Goal: Find specific page/section: Find specific page/section

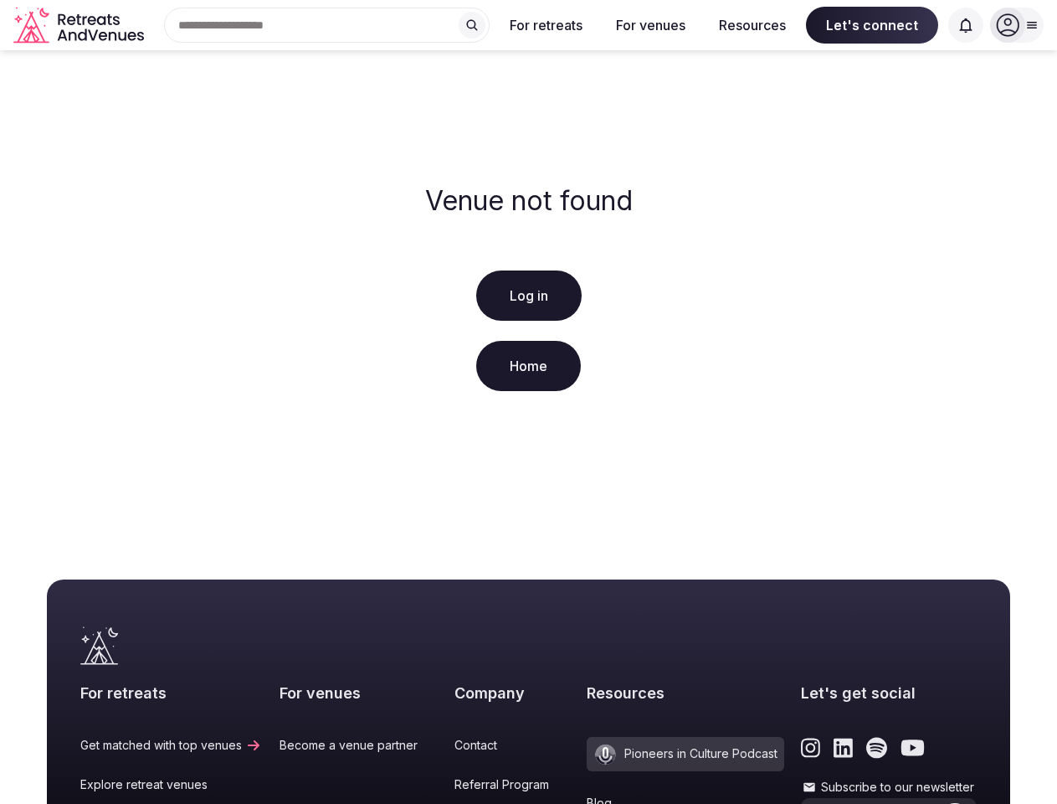
click at [528, 402] on div "Venue not found Log in Home" at bounding box center [528, 291] width 1057 height 482
click at [327, 25] on div "Search Popular Destinations [GEOGRAPHIC_DATA], [GEOGRAPHIC_DATA] [GEOGRAPHIC_DA…" at bounding box center [320, 25] width 339 height 35
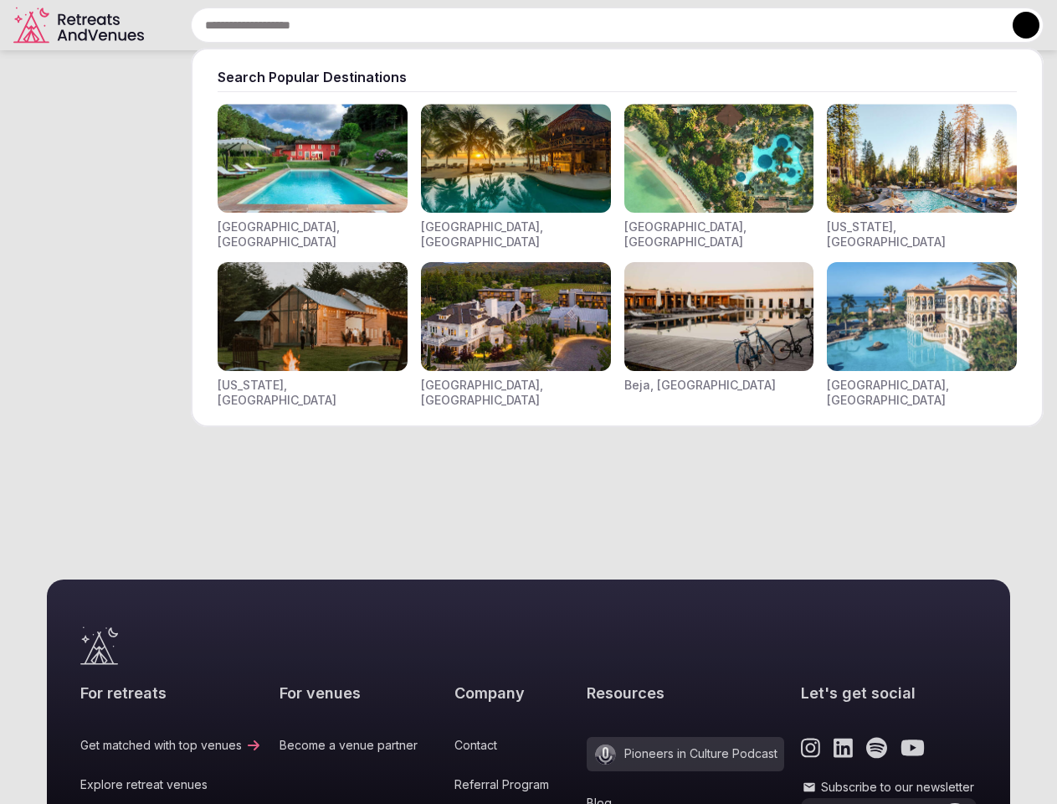
click at [472, 25] on input "text" at bounding box center [617, 25] width 853 height 35
click at [547, 25] on input "text" at bounding box center [617, 25] width 853 height 35
click at [650, 25] on input "text" at bounding box center [617, 25] width 853 height 35
click at [753, 25] on input "text" at bounding box center [617, 25] width 853 height 35
click at [872, 25] on input "text" at bounding box center [617, 25] width 853 height 35
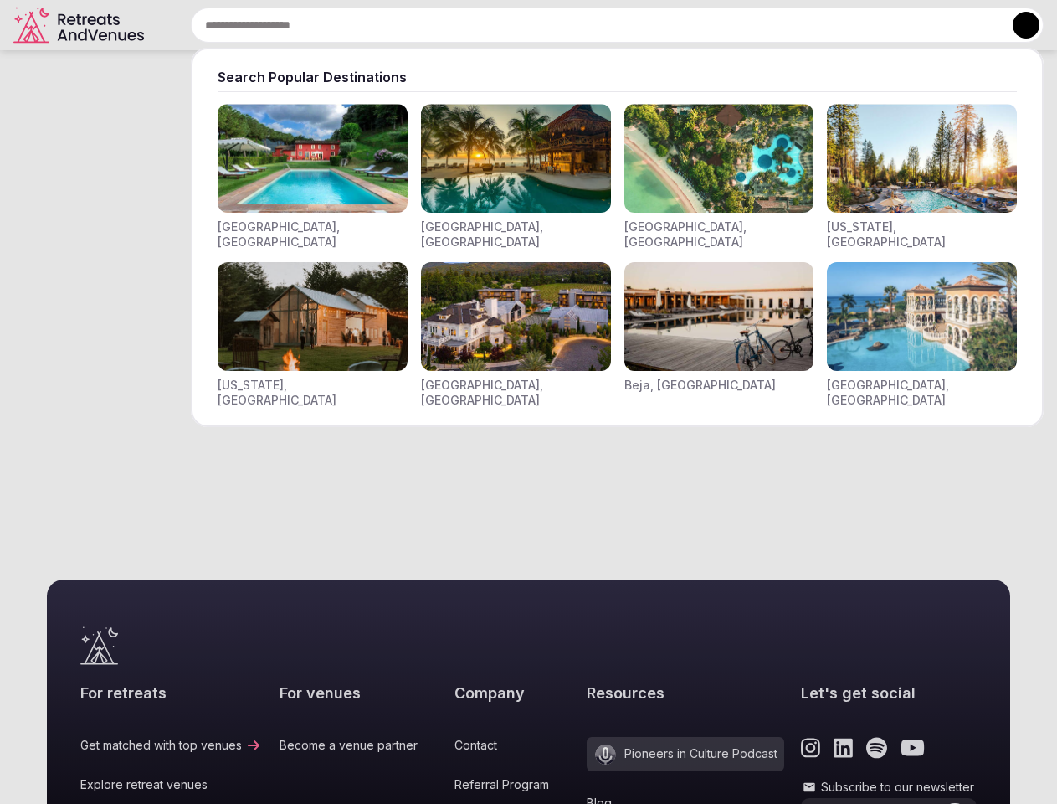
click at [966, 25] on input "text" at bounding box center [617, 25] width 853 height 35
click at [1017, 25] on button at bounding box center [1026, 25] width 27 height 27
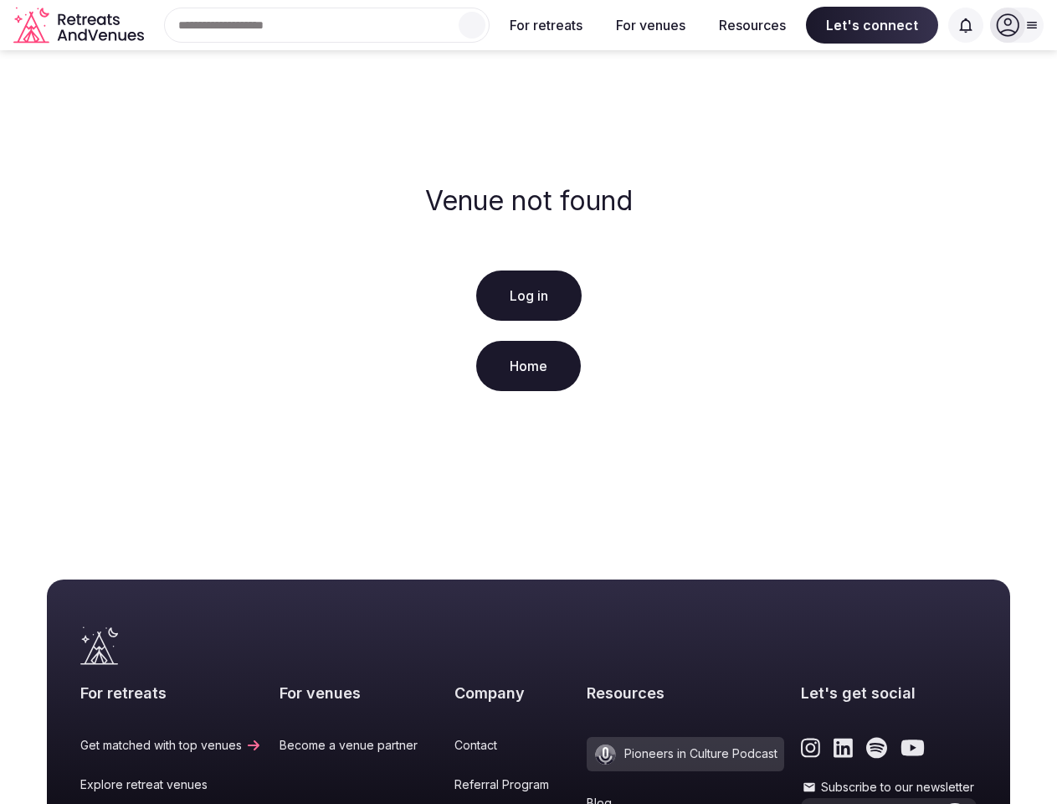
click at [949, 803] on icon "submit" at bounding box center [955, 820] width 13 height 11
